Goal: Task Accomplishment & Management: Manage account settings

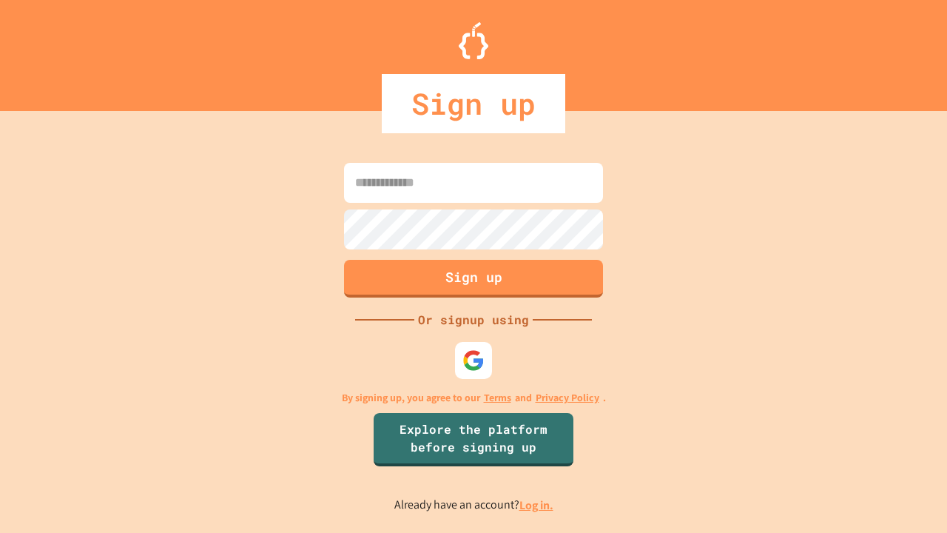
click at [537, 505] on link "Log in." at bounding box center [536, 505] width 34 height 16
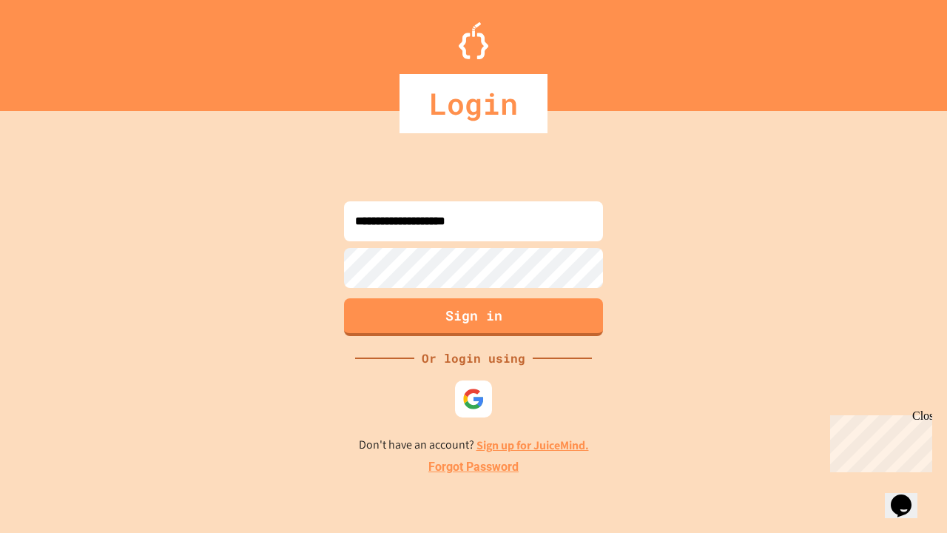
type input "**********"
